Goal: Check status

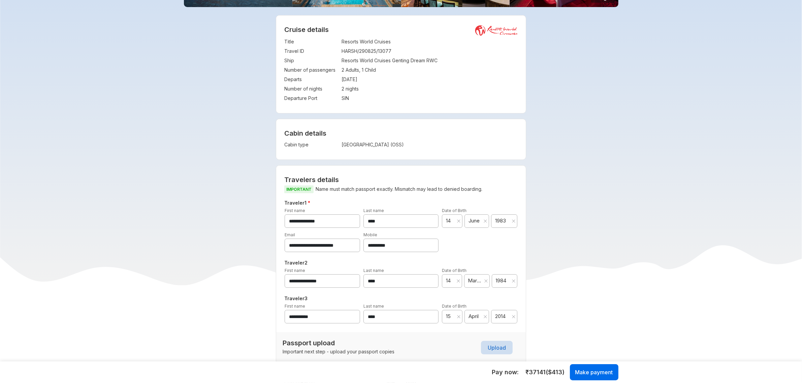
scroll to position [185, 0]
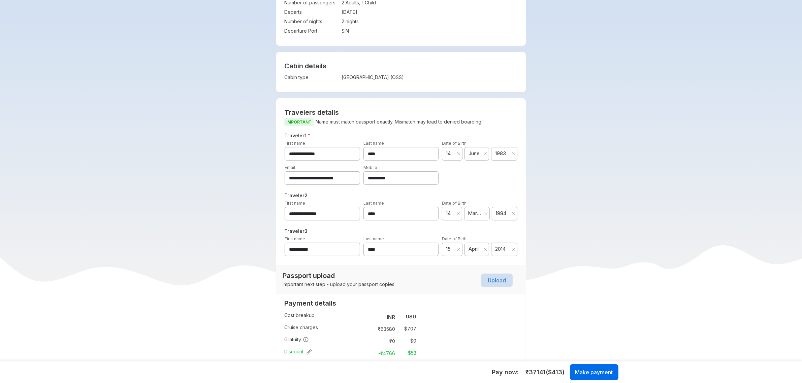
click at [326, 154] on input "**********" at bounding box center [322, 153] width 75 height 13
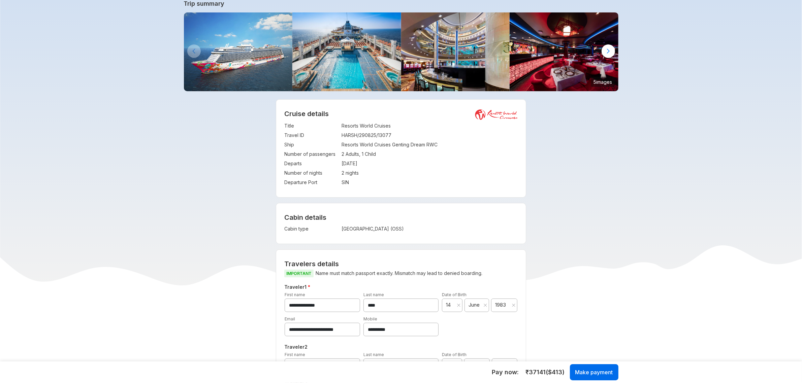
scroll to position [0, 0]
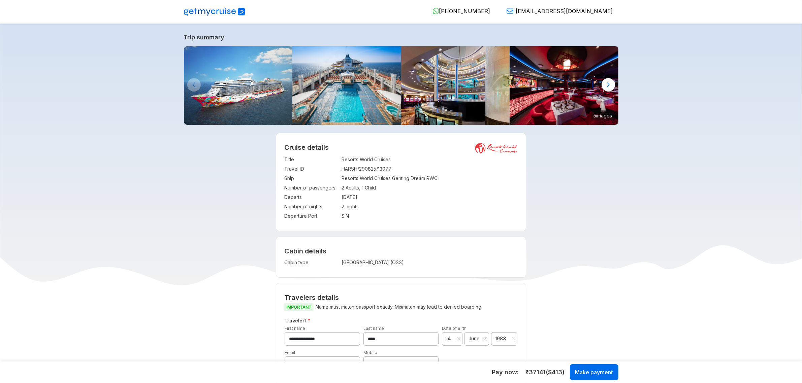
click at [381, 167] on td "HARSH/290825/13077" at bounding box center [429, 168] width 176 height 9
click at [385, 170] on td "HARSH/290825/13077" at bounding box center [429, 168] width 176 height 9
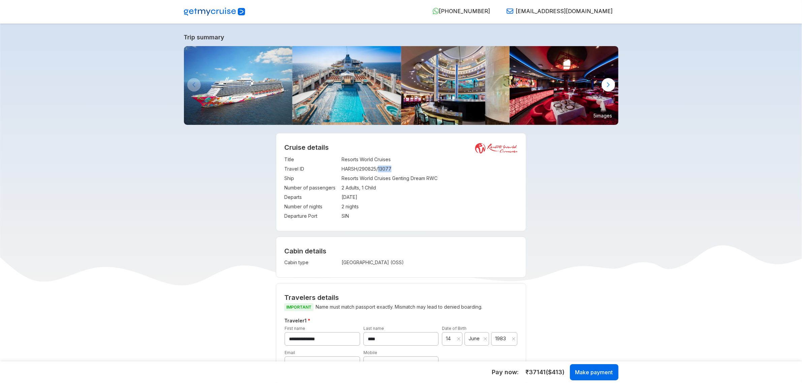
click at [385, 170] on td "HARSH/290825/13077" at bounding box center [429, 168] width 176 height 9
click at [386, 169] on td "HARSH/290825/13077" at bounding box center [429, 168] width 176 height 9
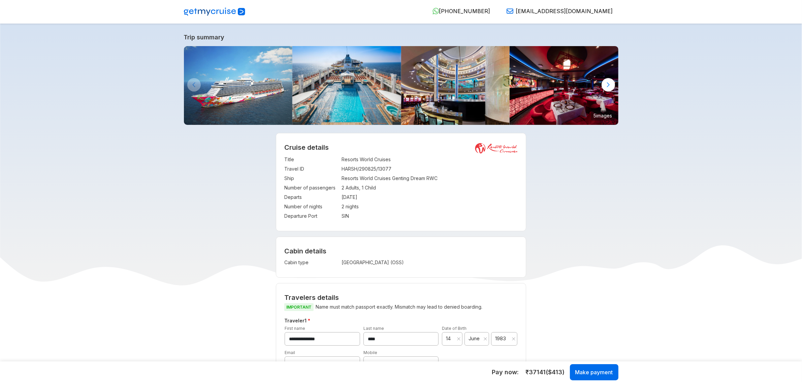
click at [375, 169] on td "HARSH/290825/13077" at bounding box center [429, 168] width 176 height 9
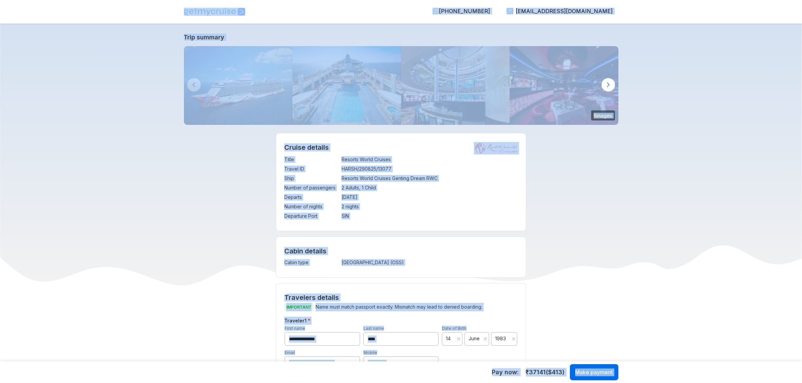
click at [424, 163] on td "Resorts World Cruises" at bounding box center [429, 159] width 176 height 9
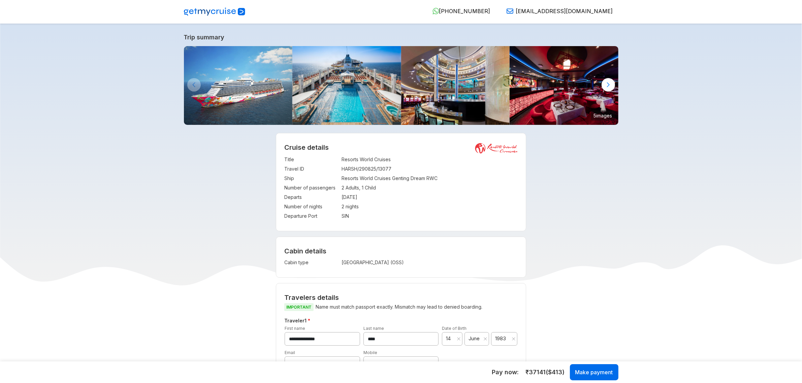
click at [375, 167] on td "HARSH/290825/13077" at bounding box center [429, 168] width 176 height 9
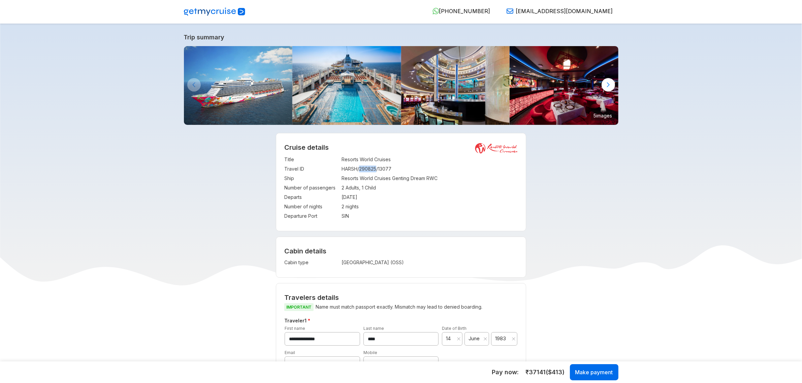
click at [375, 167] on td "HARSH/290825/13077" at bounding box center [429, 168] width 176 height 9
